Goal: Task Accomplishment & Management: Manage account settings

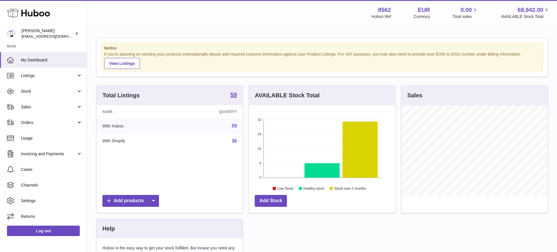
scroll to position [90, 146]
click at [39, 154] on span "Invoicing and Payments" at bounding box center [48, 154] width 55 height 6
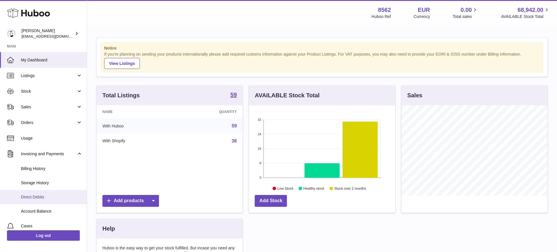
click at [42, 198] on span "Direct Debits" at bounding box center [51, 198] width 61 height 6
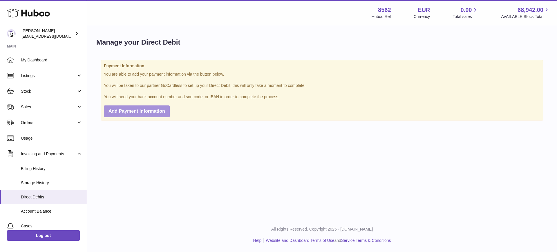
click at [143, 110] on span "Add Payment Information" at bounding box center [136, 111] width 57 height 5
click at [128, 112] on span "Add Payment Information" at bounding box center [136, 111] width 57 height 5
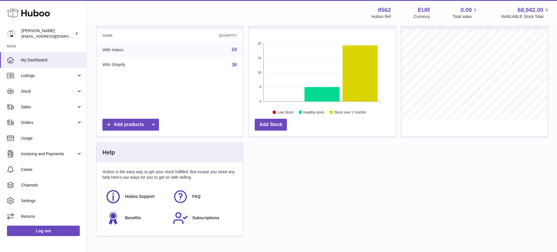
scroll to position [78, 0]
